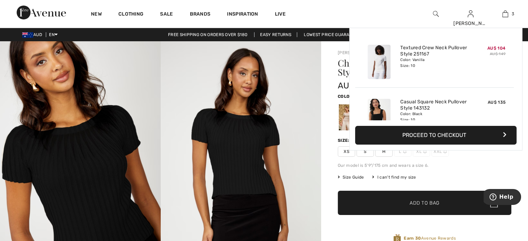
scroll to position [45, 0]
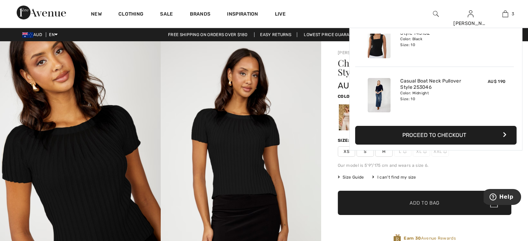
click at [504, 14] on img at bounding box center [506, 14] width 6 height 8
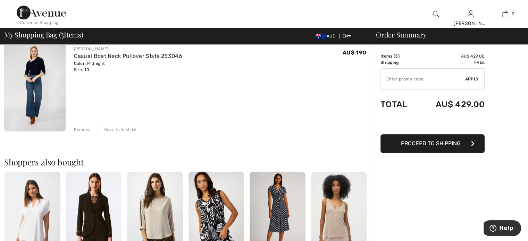
scroll to position [313, 0]
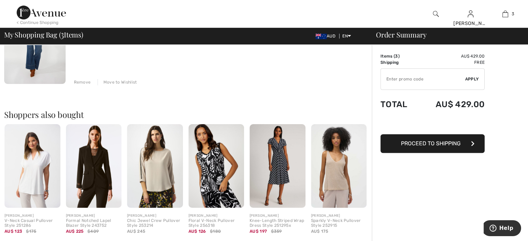
click at [216, 171] on img at bounding box center [217, 166] width 56 height 84
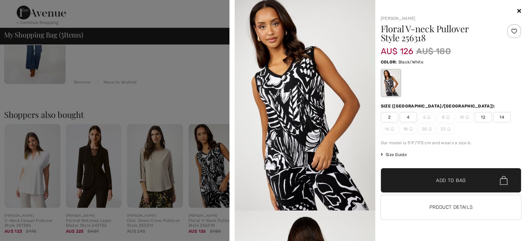
drag, startPoint x: 381, startPoint y: 38, endPoint x: 431, endPoint y: 41, distance: 49.8
click at [431, 41] on h1 "Floral V-neck Pullover Style 256318" at bounding box center [439, 33] width 117 height 18
copy h1 "Style 256318"
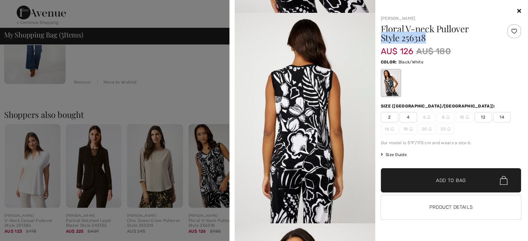
scroll to position [198, 0]
click at [518, 12] on icon at bounding box center [520, 11] width 4 height 6
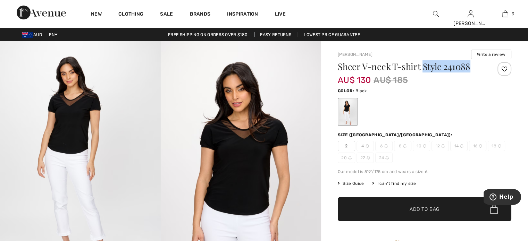
scroll to position [150, 0]
click at [436, 12] on img at bounding box center [436, 14] width 6 height 8
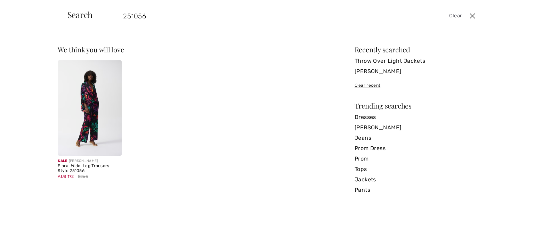
type input "251056"
click at [93, 96] on img at bounding box center [90, 108] width 64 height 96
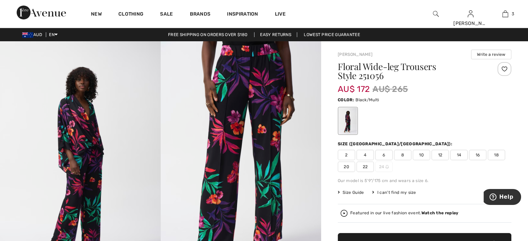
click at [420, 154] on span "10" at bounding box center [421, 155] width 17 height 10
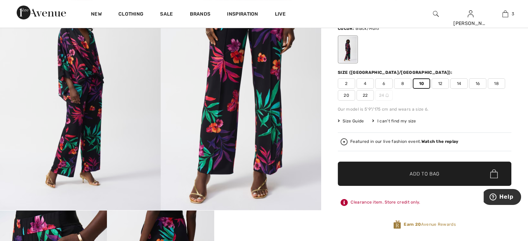
scroll to position [104, 0]
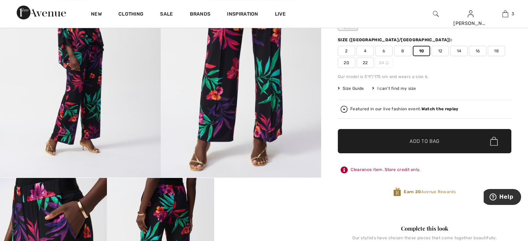
click at [428, 143] on span "Add to Bag" at bounding box center [425, 141] width 30 height 7
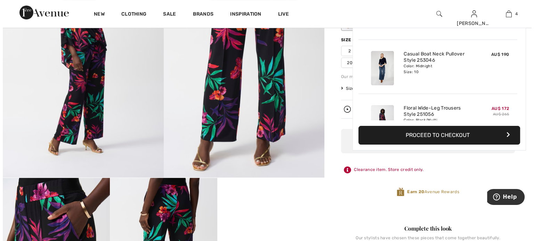
scroll to position [129, 0]
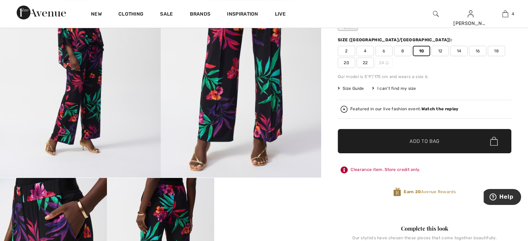
click at [435, 14] on img at bounding box center [436, 14] width 6 height 8
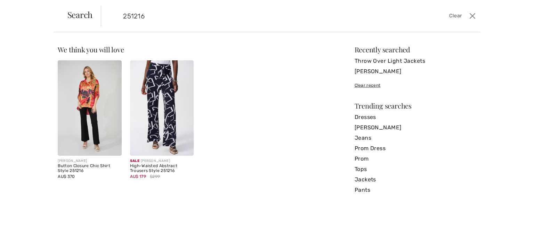
type input "251216"
click at [160, 98] on img at bounding box center [162, 108] width 64 height 96
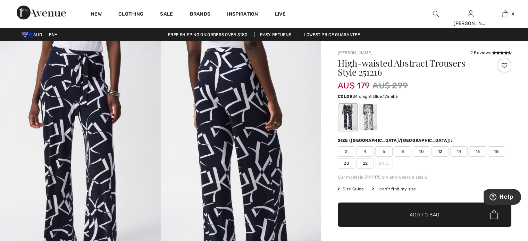
click at [421, 151] on span "10" at bounding box center [421, 152] width 17 height 10
click at [434, 212] on span "Add to Bag" at bounding box center [425, 215] width 30 height 7
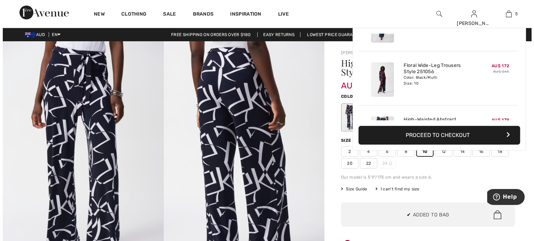
scroll to position [183, 0]
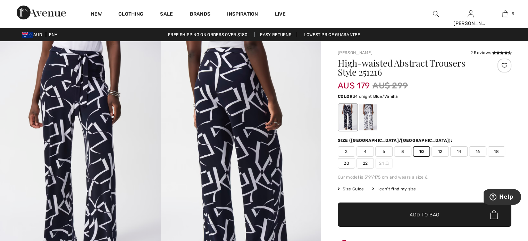
click at [433, 14] on img at bounding box center [436, 14] width 6 height 8
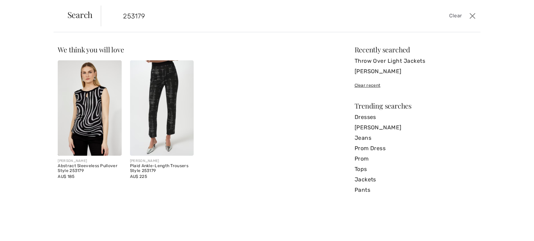
type input "253179"
click at [89, 121] on img at bounding box center [90, 108] width 64 height 96
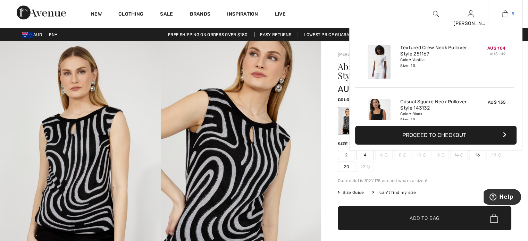
click at [513, 11] on span "5" at bounding box center [513, 14] width 2 height 6
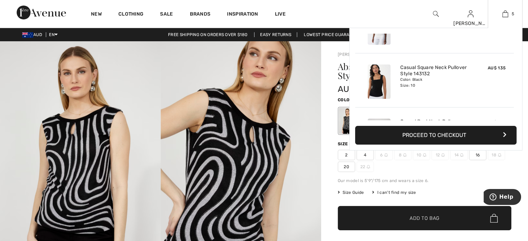
scroll to position [35, 0]
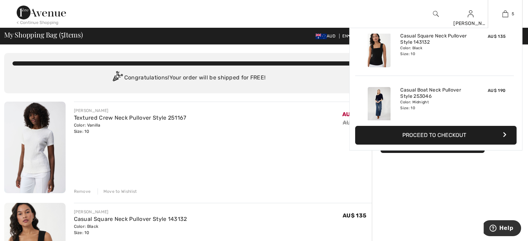
scroll to position [69, 0]
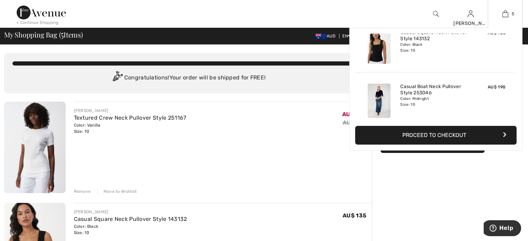
click at [378, 101] on img at bounding box center [379, 101] width 23 height 34
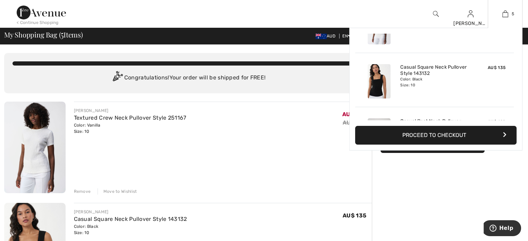
scroll to position [69, 0]
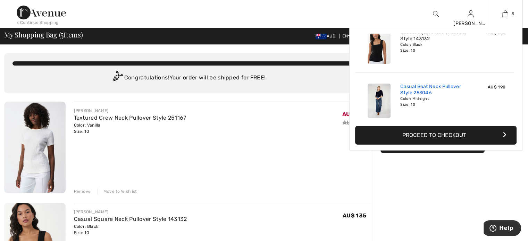
drag, startPoint x: 430, startPoint y: 94, endPoint x: 402, endPoint y: 87, distance: 29.1
click at [402, 87] on link "Casual Boat Neck Pullover Style 253046" at bounding box center [434, 90] width 68 height 13
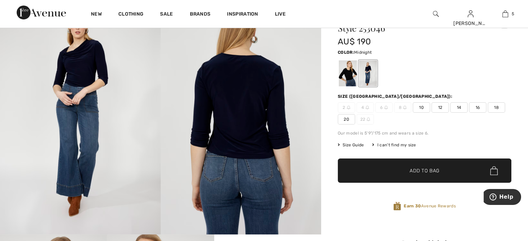
scroll to position [58, 0]
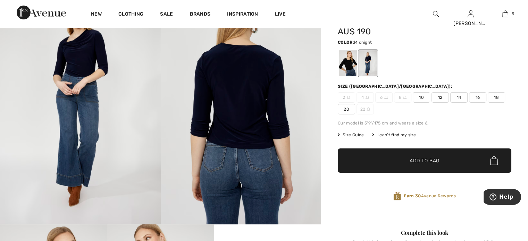
click at [356, 197] on div "Earn 30 Avenue Rewards" at bounding box center [425, 196] width 174 height 9
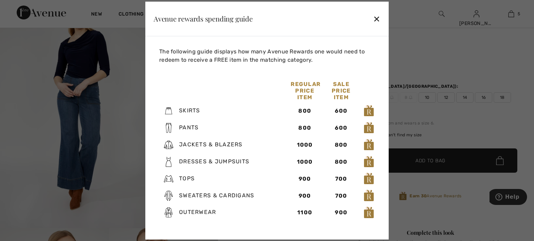
click at [419, 66] on div at bounding box center [267, 120] width 534 height 241
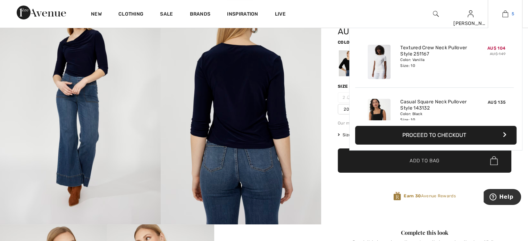
click at [508, 14] on img at bounding box center [506, 14] width 6 height 8
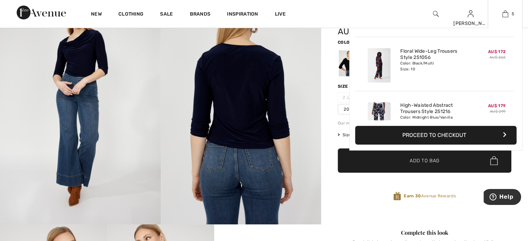
scroll to position [162, 0]
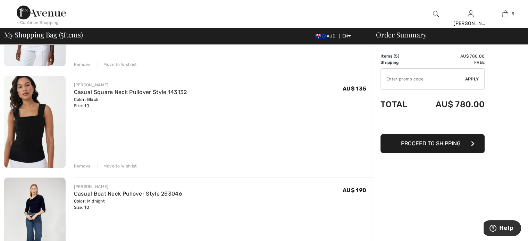
scroll to position [197, 0]
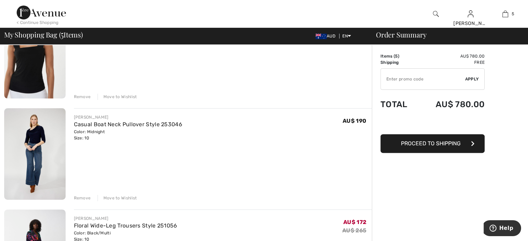
click at [80, 200] on div "Remove" at bounding box center [82, 198] width 17 height 6
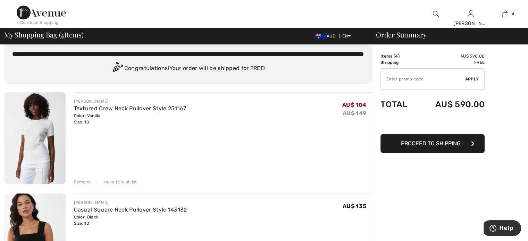
scroll to position [0, 0]
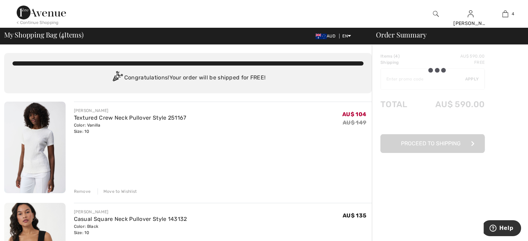
type input "NEW10"
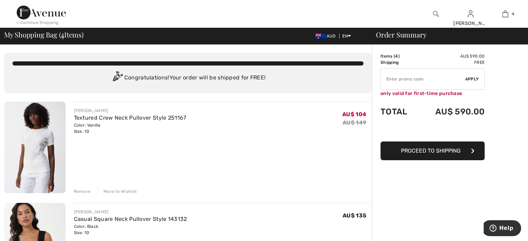
type input "NEW15"
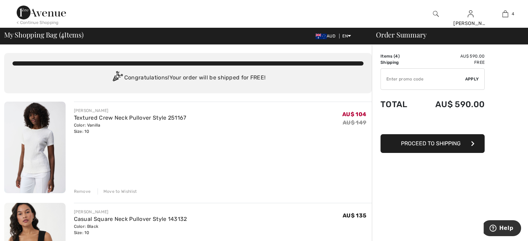
type input "NEW15"
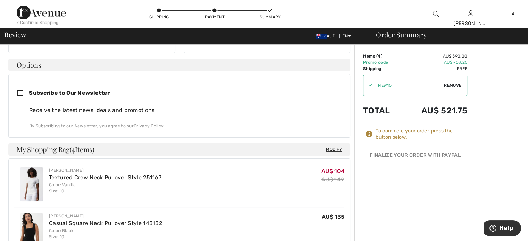
scroll to position [174, 0]
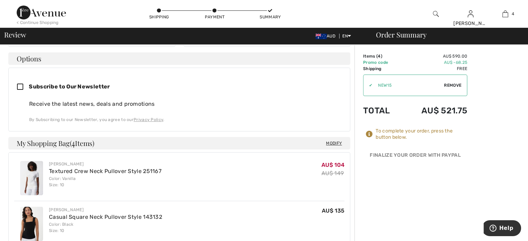
click at [19, 84] on icon at bounding box center [23, 87] width 12 height 7
checkbox input "true"
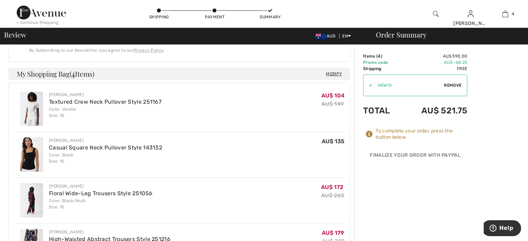
scroll to position [313, 0]
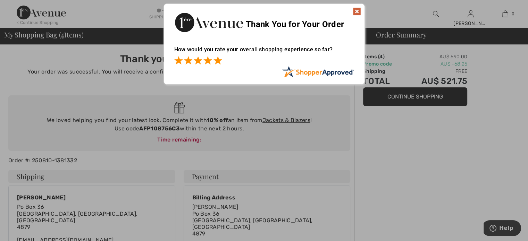
click at [217, 59] on span at bounding box center [218, 60] width 8 height 8
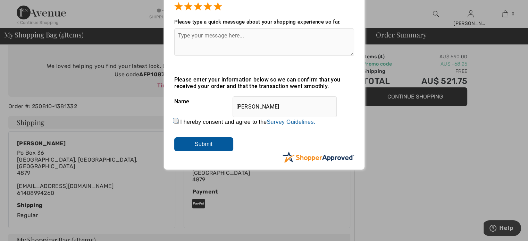
scroll to position [58, 0]
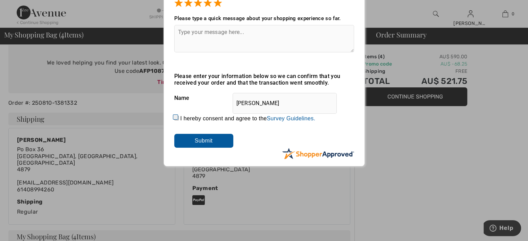
click at [197, 140] on input "Submit" at bounding box center [203, 141] width 59 height 14
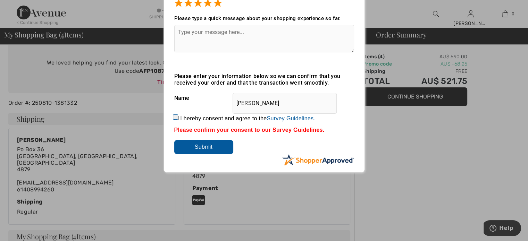
click at [175, 116] on input "I hereby consent and agree to the By submitting a review, you grant permission …" at bounding box center [176, 118] width 5 height 5
checkbox input "true"
click at [198, 142] on input "Submit" at bounding box center [203, 147] width 59 height 14
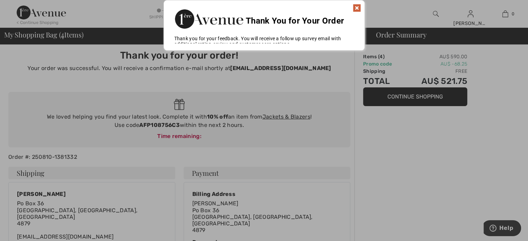
scroll to position [0, 0]
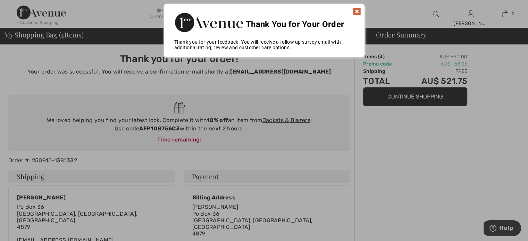
click at [357, 9] on img at bounding box center [357, 11] width 8 height 8
